Goal: Task Accomplishment & Management: Complete application form

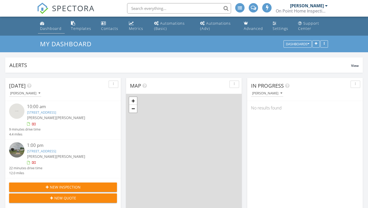
scroll to position [642, 368]
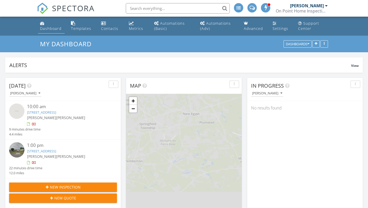
click at [50, 27] on div "Dashboard" at bounding box center [51, 28] width 22 height 5
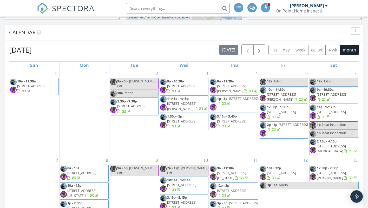
scroll to position [186, 0]
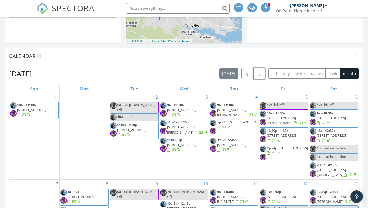
click at [260, 74] on span "button" at bounding box center [259, 73] width 6 height 6
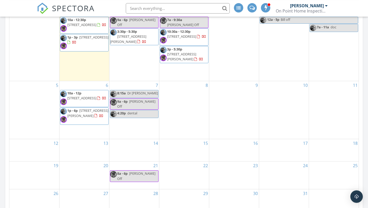
scroll to position [239, 0]
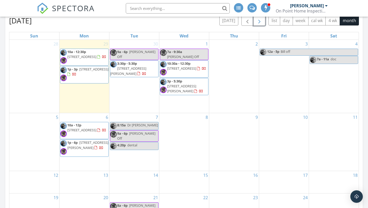
click at [186, 124] on div "8" at bounding box center [184, 142] width 50 height 58
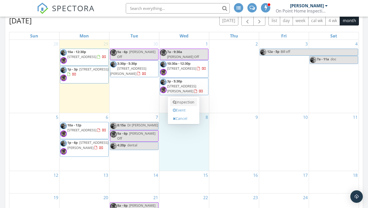
click at [187, 102] on link "Inspection" at bounding box center [183, 102] width 27 height 8
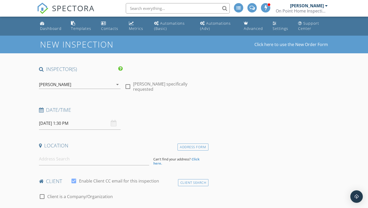
click at [118, 83] on icon "arrow_drop_down" at bounding box center [117, 84] width 6 height 6
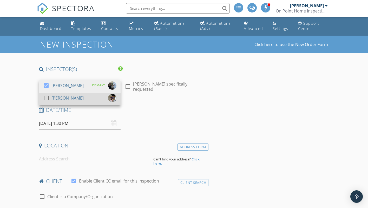
click at [46, 96] on div at bounding box center [46, 98] width 9 height 9
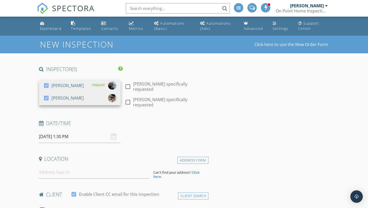
click at [127, 87] on div at bounding box center [127, 86] width 9 height 9
checkbox input "true"
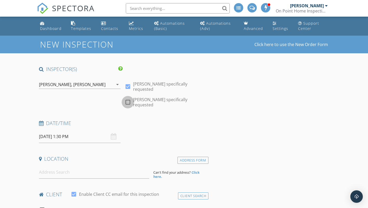
click at [128, 101] on div at bounding box center [127, 102] width 9 height 9
checkbox input "true"
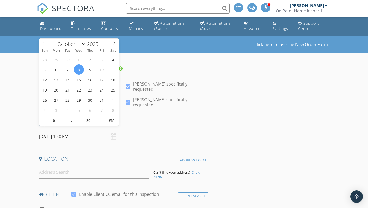
click at [56, 130] on input "10/08/2025 1:30 PM" at bounding box center [80, 136] width 82 height 13
type input "02"
type input "10/08/2025 2:30 PM"
click at [69, 116] on span at bounding box center [69, 117] width 4 height 5
type input "25"
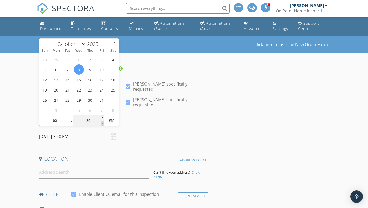
type input "10/08/2025 2:25 PM"
click at [102, 124] on span at bounding box center [103, 123] width 4 height 5
type input "20"
type input "10/08/2025 2:20 PM"
click at [102, 124] on span at bounding box center [103, 123] width 4 height 5
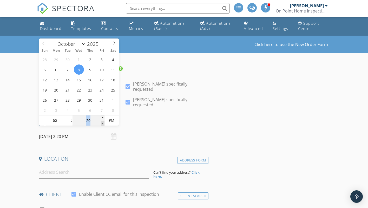
type input "15"
type input "10/08/2025 2:15 PM"
click at [102, 124] on span at bounding box center [103, 123] width 4 height 5
type input "10"
type input "10/08/2025 2:10 PM"
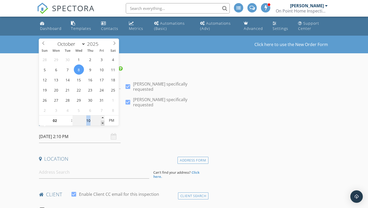
click at [102, 124] on span at bounding box center [103, 123] width 4 height 5
type input "05"
type input "10/08/2025 2:05 PM"
click at [102, 124] on span at bounding box center [103, 123] width 4 height 5
type input "00"
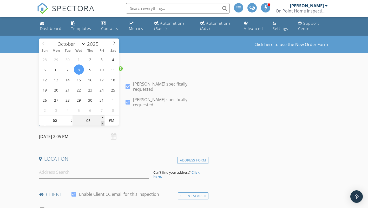
type input "10/08/2025 2:00 PM"
click at [102, 124] on span at bounding box center [103, 123] width 4 height 5
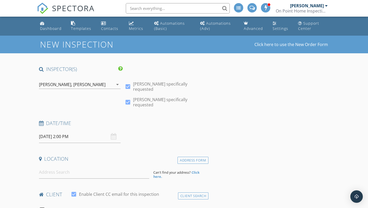
click at [146, 127] on div "Date/Time 10/08/2025 2:00 PM" at bounding box center [123, 131] width 172 height 23
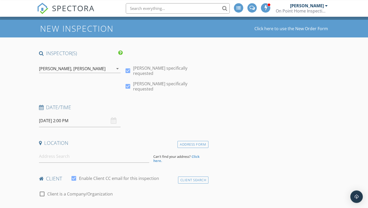
scroll to position [27, 0]
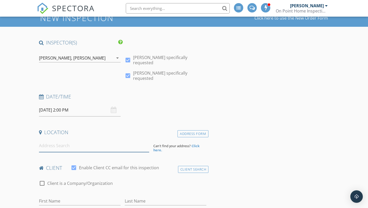
click at [45, 142] on input at bounding box center [94, 145] width 110 height 13
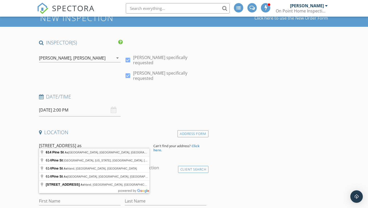
type input "614 Pine St, Asbury Park, NJ, USA"
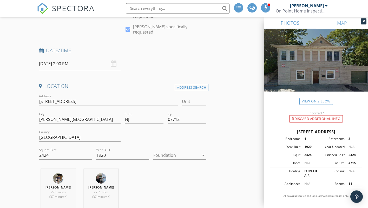
scroll to position [106, 0]
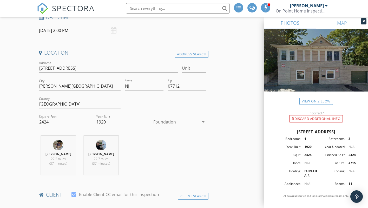
click at [204, 119] on icon "arrow_drop_down" at bounding box center [203, 122] width 6 height 6
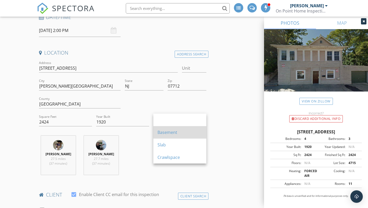
click at [176, 131] on div "Basement" at bounding box center [180, 132] width 45 height 6
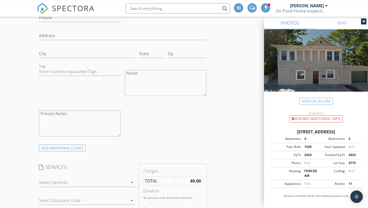
scroll to position [371, 0]
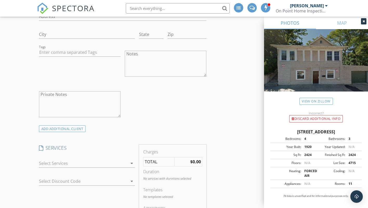
click at [130, 160] on icon "arrow_drop_down" at bounding box center [132, 163] width 6 height 6
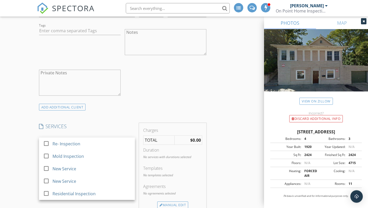
scroll to position [477, 0]
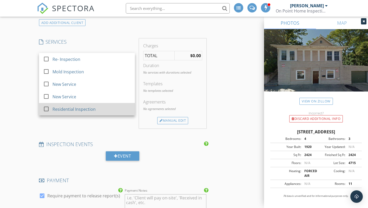
click at [44, 105] on div at bounding box center [46, 109] width 9 height 9
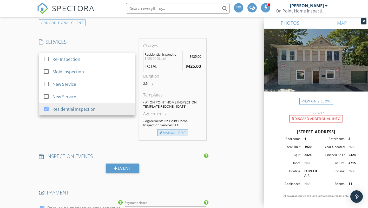
click at [174, 129] on div "Manual Edit" at bounding box center [172, 132] width 31 height 7
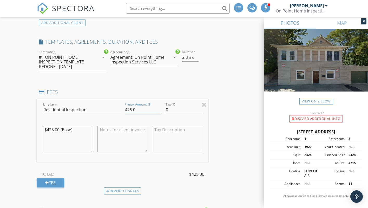
drag, startPoint x: 132, startPoint y: 105, endPoint x: 125, endPoint y: 107, distance: 7.3
click at [125, 107] on input "425.0" at bounding box center [143, 110] width 37 height 9
type input "600.0"
click at [218, 92] on div "INSPECTOR(S) check_box Mario DelleFave PRIMARY check_box Frank Marra Mario Dell…" at bounding box center [184, 126] width 295 height 1077
type input "2"
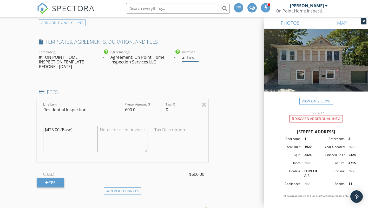
click at [197, 54] on input "2" at bounding box center [190, 57] width 17 height 9
click at [216, 49] on div "INSPECTOR(S) check_box Mario DelleFave PRIMARY check_box Frank Marra Mario Dell…" at bounding box center [184, 126] width 295 height 1077
click at [110, 135] on textarea at bounding box center [122, 139] width 50 height 26
click at [108, 128] on textarea at bounding box center [122, 139] width 50 height 26
paste textarea "Pay On Site Separate Checks or Cash On Point Home Inspection $440.00 Carolan Ex…"
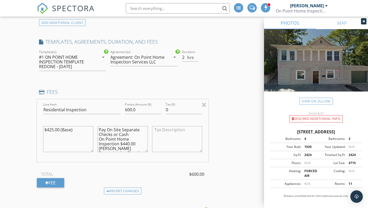
scroll to position [8, 0]
drag, startPoint x: 129, startPoint y: 131, endPoint x: 124, endPoint y: 132, distance: 5.0
click at [124, 132] on textarea "Pay On Site Separate Checks or Cash On Point Home Inspection $440.00 Carolan Ex…" at bounding box center [122, 139] width 50 height 26
drag, startPoint x: 122, startPoint y: 141, endPoint x: 118, endPoint y: 141, distance: 3.9
click at [118, 141] on textarea "Pay On Site Separate Checks or Cash On Point Home Inspection $600.00 Carolan Ex…" at bounding box center [122, 139] width 50 height 26
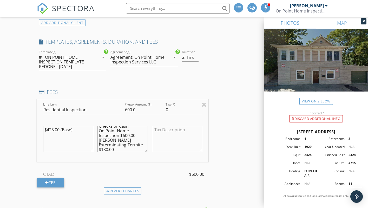
type textarea "Pay On Site Separate Checks or Cash On Point Home Inspection $600.00 Carolan Ex…"
click at [131, 159] on div "Line Item Residential Inspection Pretax Amount ($) 600.0 Tax ($) 0 $425.00 (Bas…" at bounding box center [123, 143] width 172 height 88
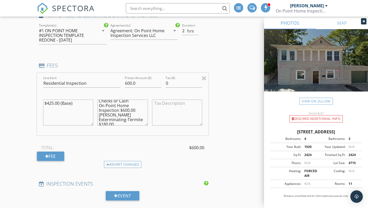
scroll to position [9, 0]
drag, startPoint x: 100, startPoint y: 99, endPoint x: 126, endPoint y: 121, distance: 34.7
click at [127, 122] on textarea "Pay On Site Separate Checks or Cash On Point Home Inspection $600.00 Carolan Ex…" at bounding box center [122, 113] width 50 height 26
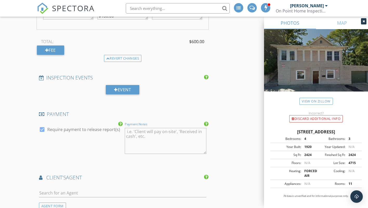
click at [132, 130] on textarea "Payment Notes" at bounding box center [166, 141] width 82 height 26
paste textarea "Pay On Site Separate Checks or Cash On Point Home Inspection $600.00 Carolan Ex…"
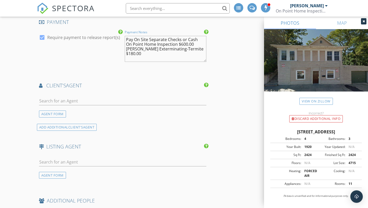
scroll to position [716, 0]
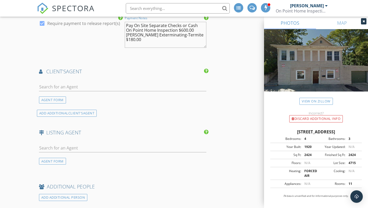
type textarea "Pay On Site Separate Checks or Cash On Point Home Inspection $600.00 Carolan Ex…"
click at [60, 83] on input "text" at bounding box center [123, 87] width 168 height 9
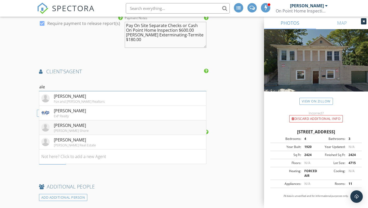
type input "ale"
click at [75, 122] on div "Alexis Meroney" at bounding box center [71, 125] width 35 height 6
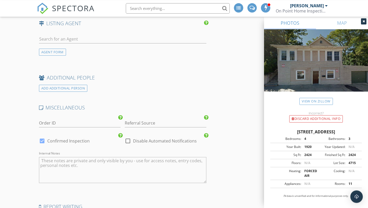
scroll to position [928, 0]
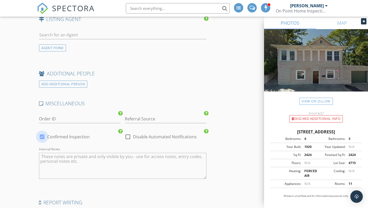
click at [42, 133] on div at bounding box center [42, 136] width 9 height 9
checkbox input "false"
checkbox input "true"
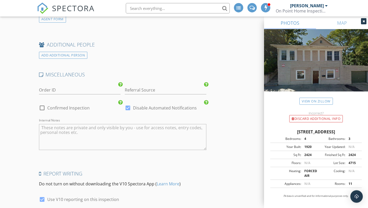
scroll to position [1041, 0]
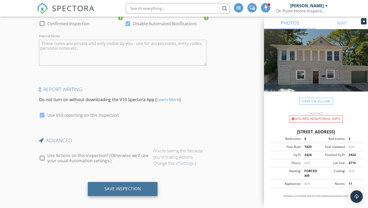
click at [115, 186] on div "Save Inspection" at bounding box center [123, 188] width 37 height 5
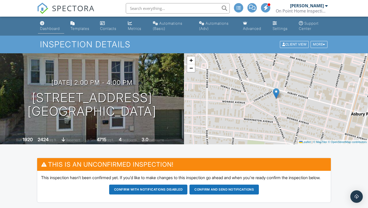
click at [53, 29] on div "Dashboard" at bounding box center [50, 28] width 20 height 4
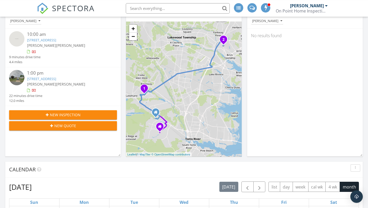
scroll to position [53, 0]
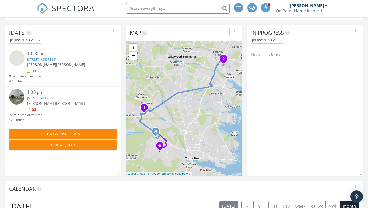
click at [56, 60] on link "32 St Paul Pl, Manchester Township, NJ 08759" at bounding box center [41, 59] width 29 height 5
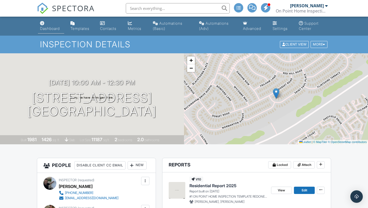
click at [55, 30] on div "Dashboard" at bounding box center [50, 28] width 20 height 4
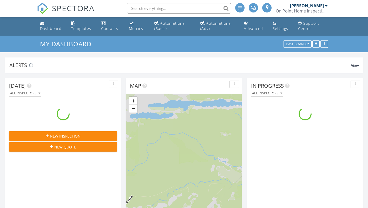
scroll to position [642, 368]
